Goal: Transaction & Acquisition: Obtain resource

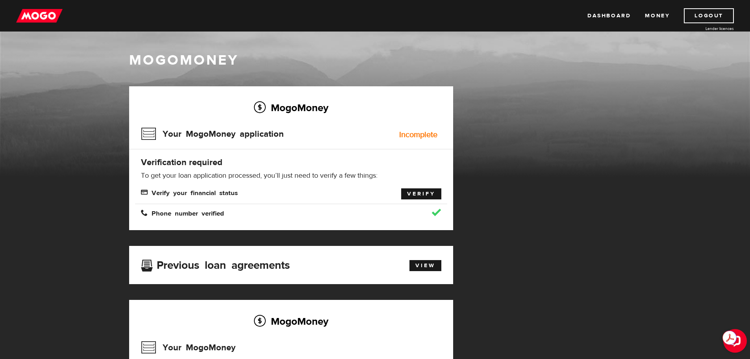
click at [419, 191] on link "Verify" at bounding box center [421, 193] width 40 height 11
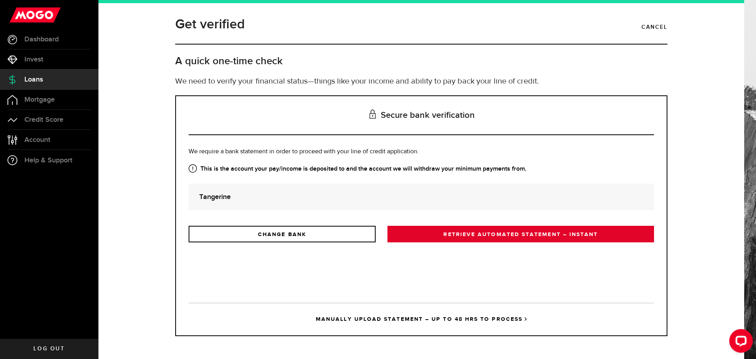
click at [455, 236] on link "RETRIEVE AUTOMATED STATEMENT – INSTANT" at bounding box center [520, 234] width 267 height 17
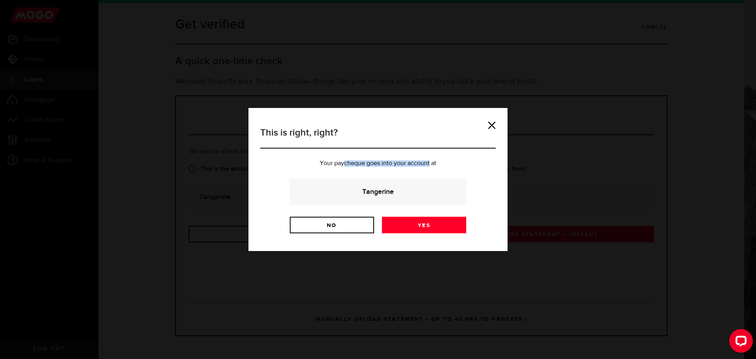
drag, startPoint x: 344, startPoint y: 162, endPoint x: 430, endPoint y: 162, distance: 86.6
click at [430, 162] on p "Your paycheque goes into your account at" at bounding box center [377, 163] width 235 height 6
click at [417, 225] on link "Yes" at bounding box center [424, 225] width 84 height 17
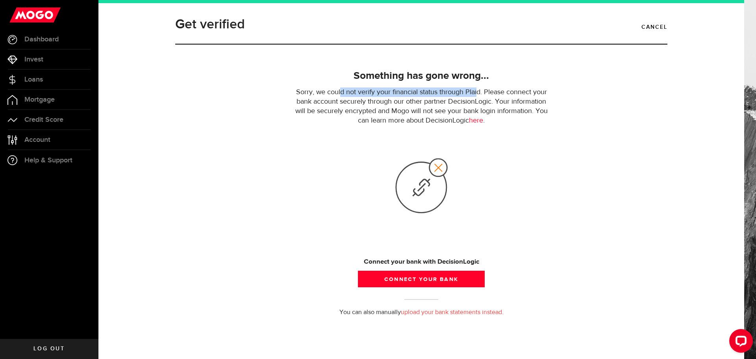
drag, startPoint x: 341, startPoint y: 89, endPoint x: 478, endPoint y: 88, distance: 137.0
click at [478, 88] on p "Sorry, we could not verify your financial status through Plaid. Please connect …" at bounding box center [421, 106] width 259 height 38
drag, startPoint x: 306, startPoint y: 103, endPoint x: 490, endPoint y: 99, distance: 184.7
click at [490, 99] on p "Sorry, we could not verify your financial status through Plaid. Please connect …" at bounding box center [421, 106] width 259 height 38
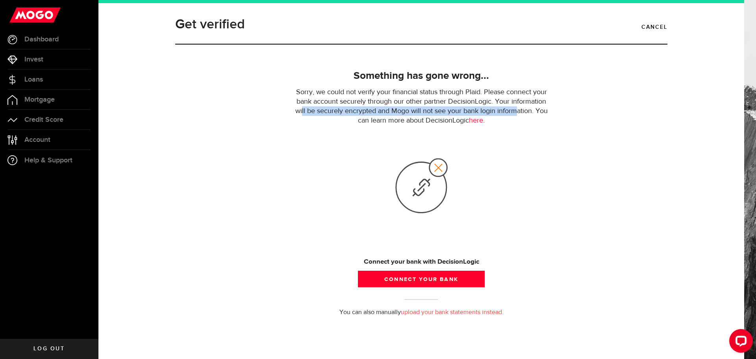
drag, startPoint x: 302, startPoint y: 107, endPoint x: 517, endPoint y: 114, distance: 215.9
click at [517, 114] on p "Sorry, we could not verify your financial status through Plaid. Please connect …" at bounding box center [421, 106] width 259 height 38
click at [315, 130] on div "Something has gone wrong... Sorry, we could not verify your financial status th…" at bounding box center [421, 177] width 259 height 219
drag, startPoint x: 298, startPoint y: 110, endPoint x: 505, endPoint y: 110, distance: 206.3
click at [505, 110] on p "Sorry, we could not verify your financial status through Plaid. Please connect …" at bounding box center [421, 106] width 259 height 38
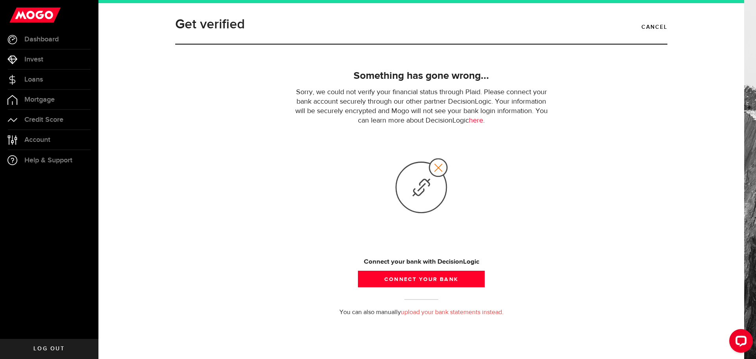
click at [348, 125] on p "Sorry, we could not verify your financial status through Plaid. Please connect …" at bounding box center [421, 106] width 259 height 38
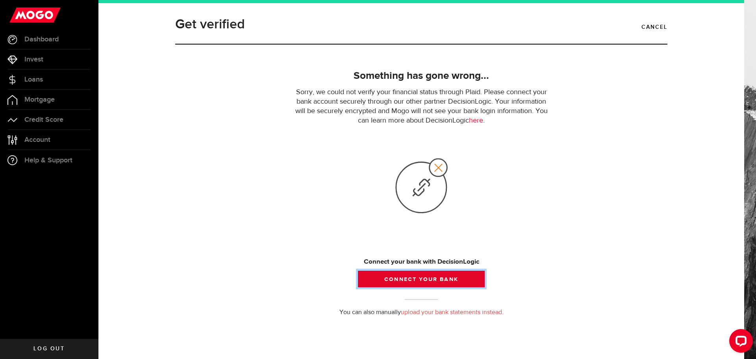
click at [407, 276] on button "Connect your bank" at bounding box center [421, 279] width 127 height 17
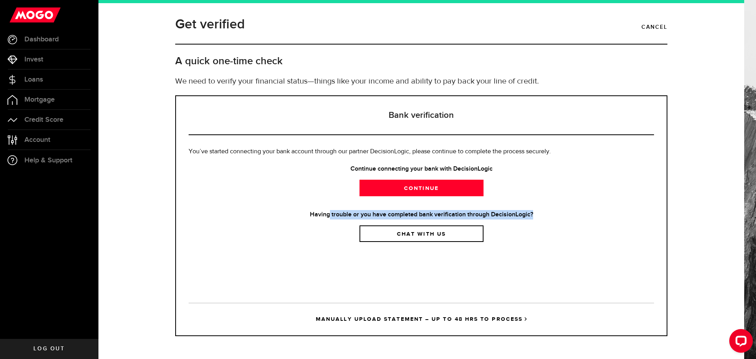
drag, startPoint x: 328, startPoint y: 215, endPoint x: 541, endPoint y: 213, distance: 213.8
click at [541, 213] on strong "Having trouble or you have completed bank verification through DecisionLogic?" at bounding box center [421, 214] width 465 height 9
click at [43, 123] on span "Credit Score" at bounding box center [43, 119] width 39 height 7
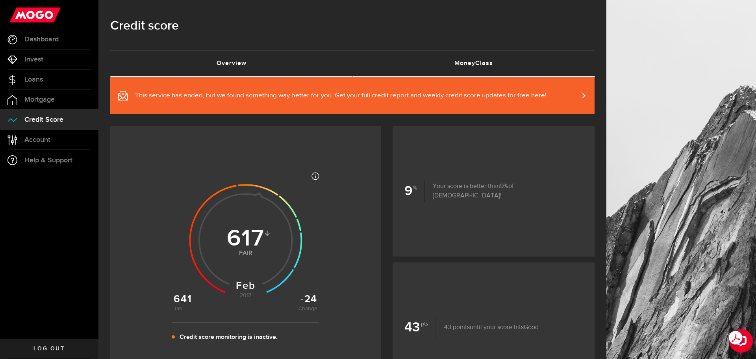
click at [478, 60] on link "MoneyClass (requires attention)" at bounding box center [473, 63] width 242 height 25
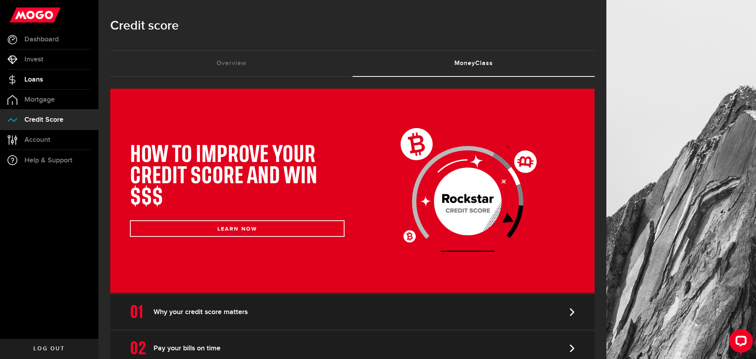
click at [39, 79] on span "Loans" at bounding box center [33, 79] width 19 height 7
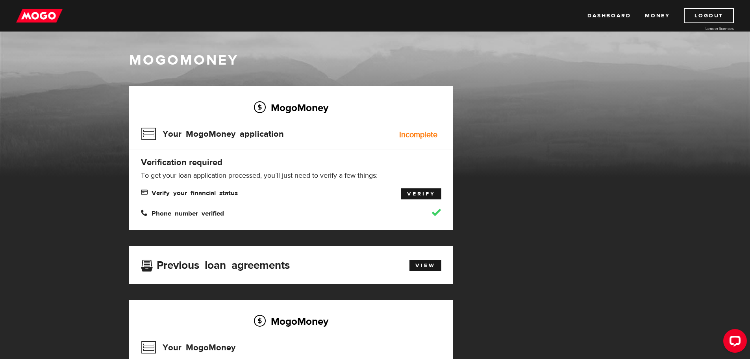
click at [409, 193] on link "Verify" at bounding box center [421, 193] width 40 height 11
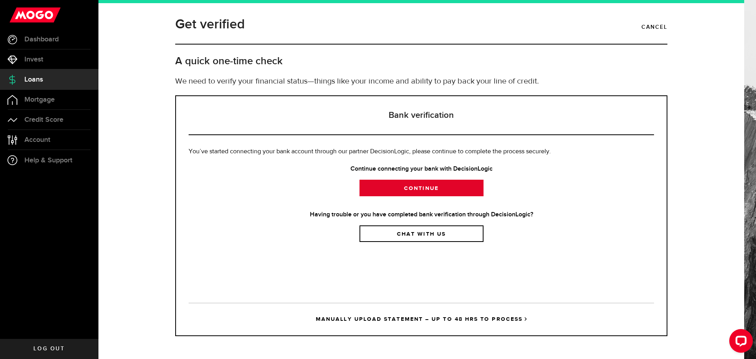
click at [408, 191] on link "Continue" at bounding box center [422, 188] width 124 height 17
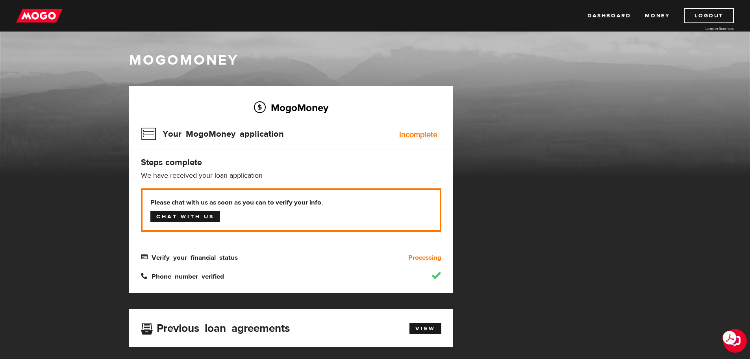
click at [198, 215] on link "Chat with us" at bounding box center [185, 216] width 70 height 11
click at [616, 16] on link "Dashboard" at bounding box center [609, 15] width 43 height 15
